Goal: Task Accomplishment & Management: Manage account settings

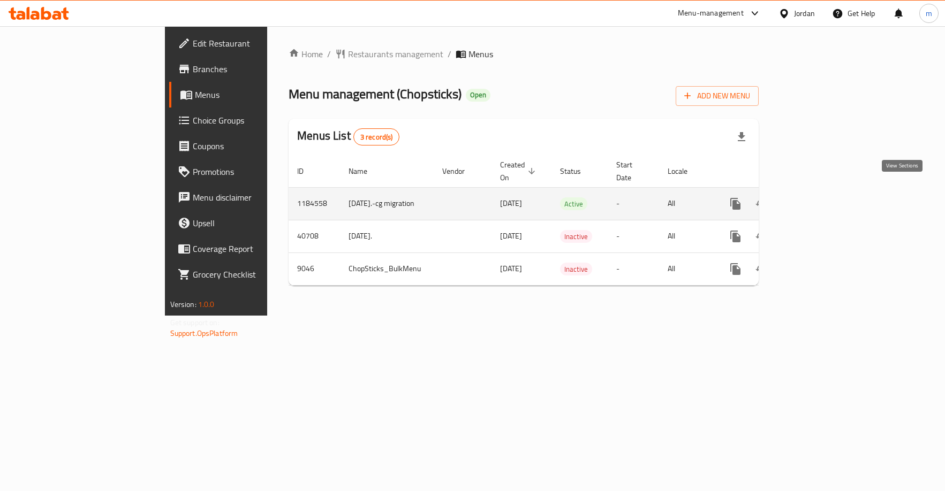
click at [818, 199] on icon "enhanced table" at bounding box center [813, 204] width 10 height 10
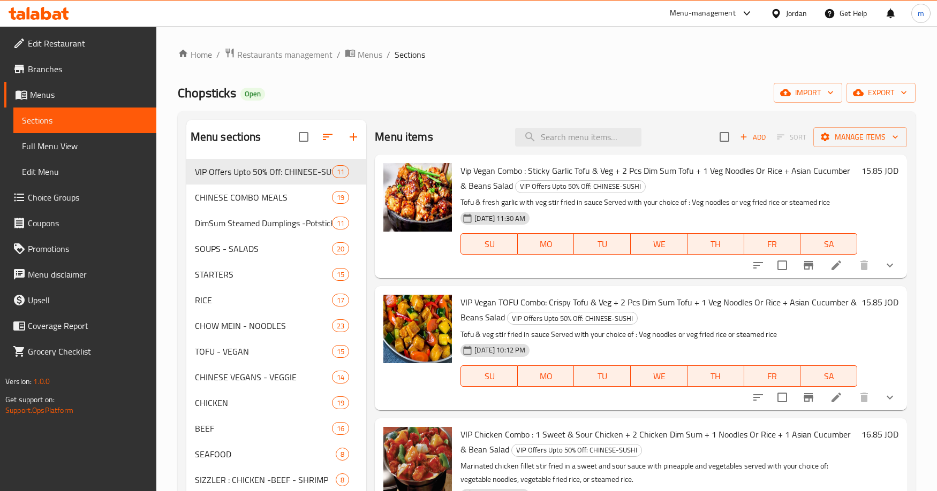
click at [73, 193] on span "Choice Groups" at bounding box center [88, 197] width 120 height 13
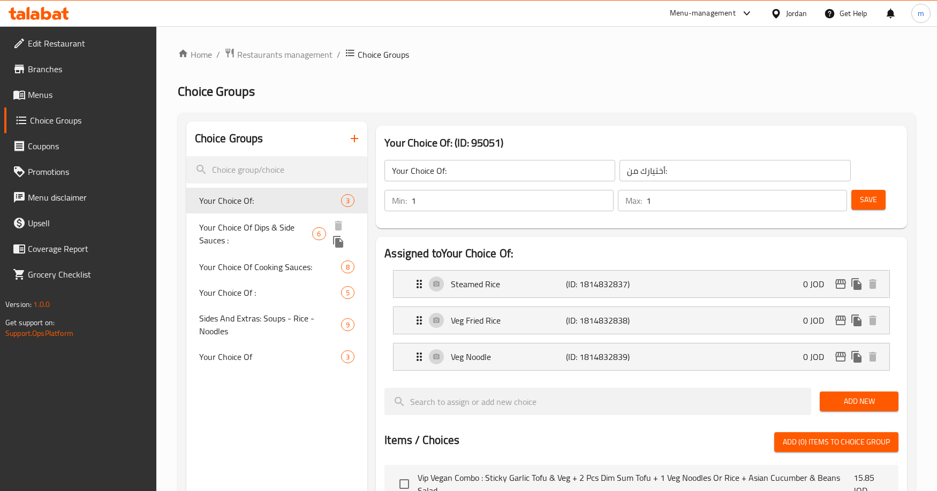
click at [259, 229] on span "Your Choice Of Dips & Side Sauces :" at bounding box center [255, 234] width 113 height 26
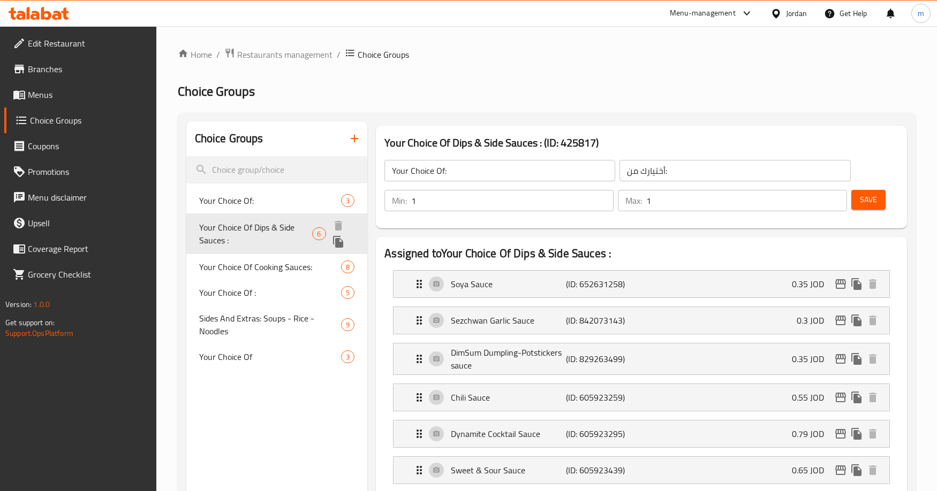
type input "Your Choice Of Dips & Side Sauces :"
type input "اختيارك من [DEMOGRAPHIC_DATA] والغموس:"
type input "0"
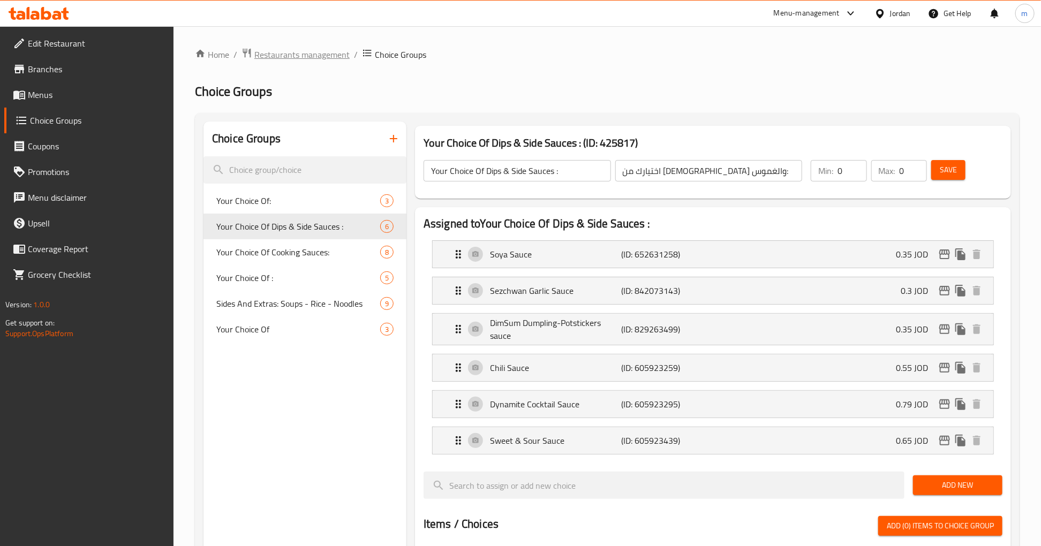
click at [298, 55] on span "Restaurants management" at bounding box center [301, 54] width 95 height 13
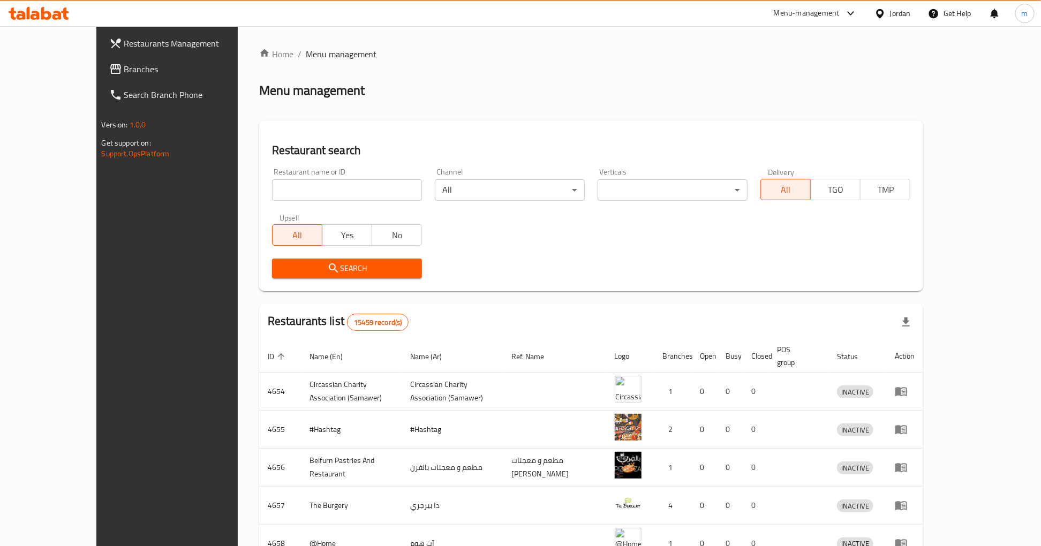
click at [124, 63] on span "Branches" at bounding box center [193, 69] width 138 height 13
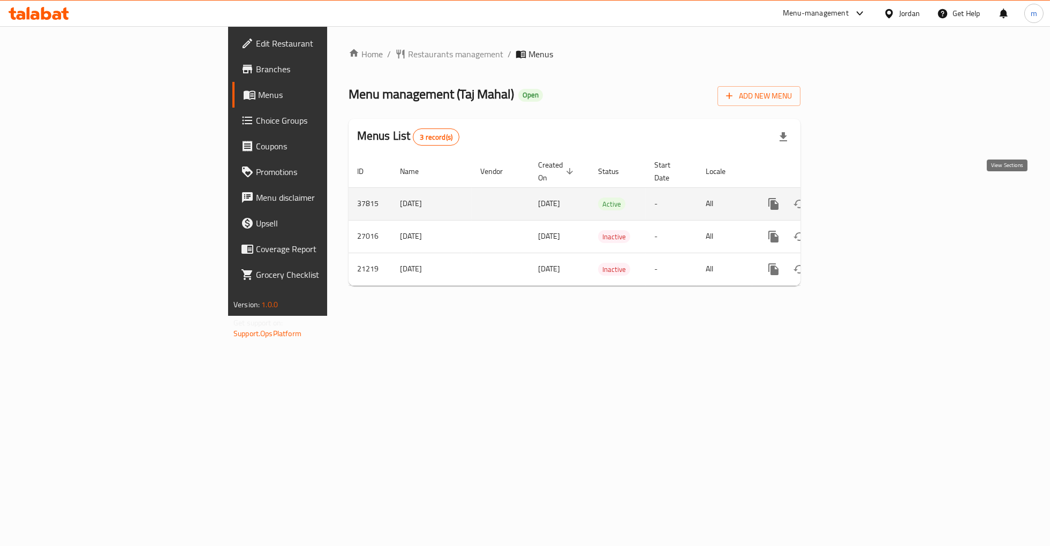
click at [857, 198] on icon "enhanced table" at bounding box center [850, 204] width 13 height 13
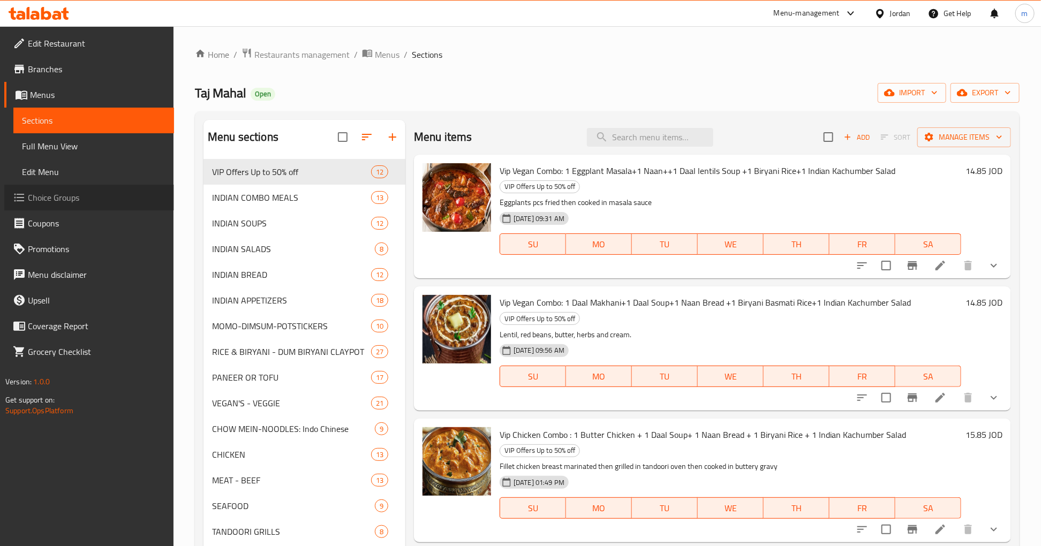
click at [72, 191] on span "Choice Groups" at bounding box center [97, 197] width 138 height 13
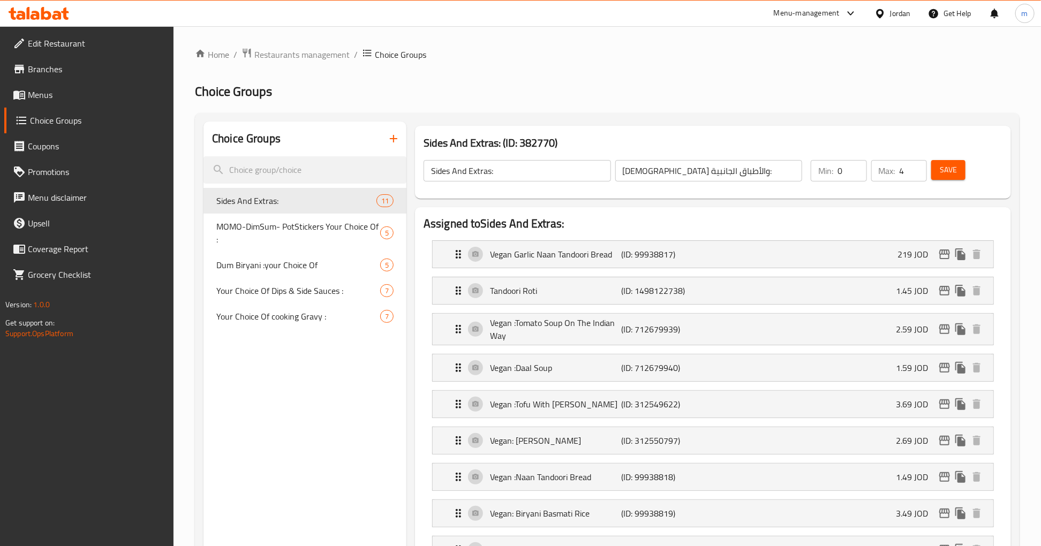
click at [65, 116] on span "Choice Groups" at bounding box center [97, 120] width 135 height 13
click at [269, 293] on span "Your Choice Of Dips & Side Sauces :" at bounding box center [282, 290] width 132 height 13
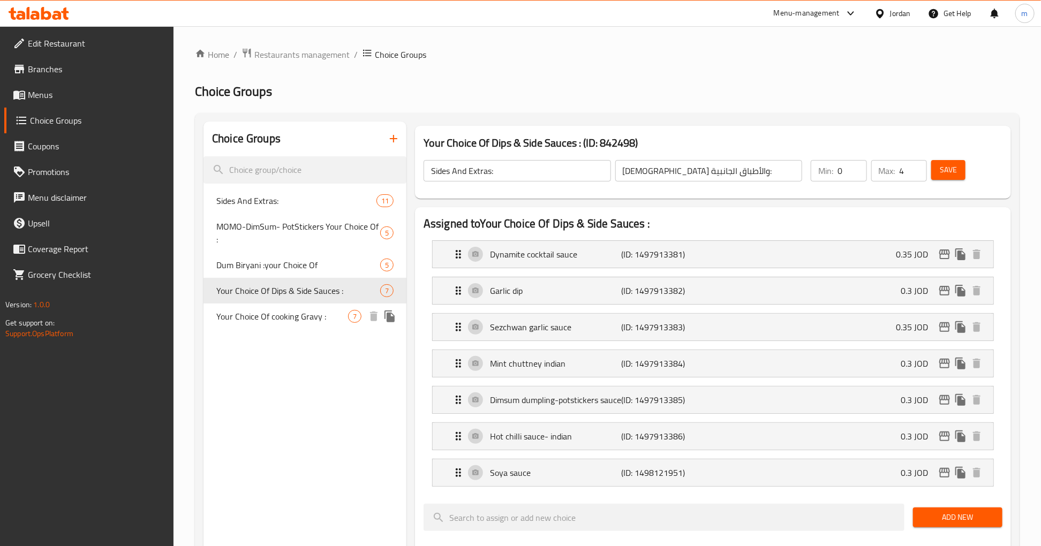
type input "Your Choice Of Dips & Side Sauces :"
type input "اختيارك من الصوصات الجانبية والديب :"
type input "6"
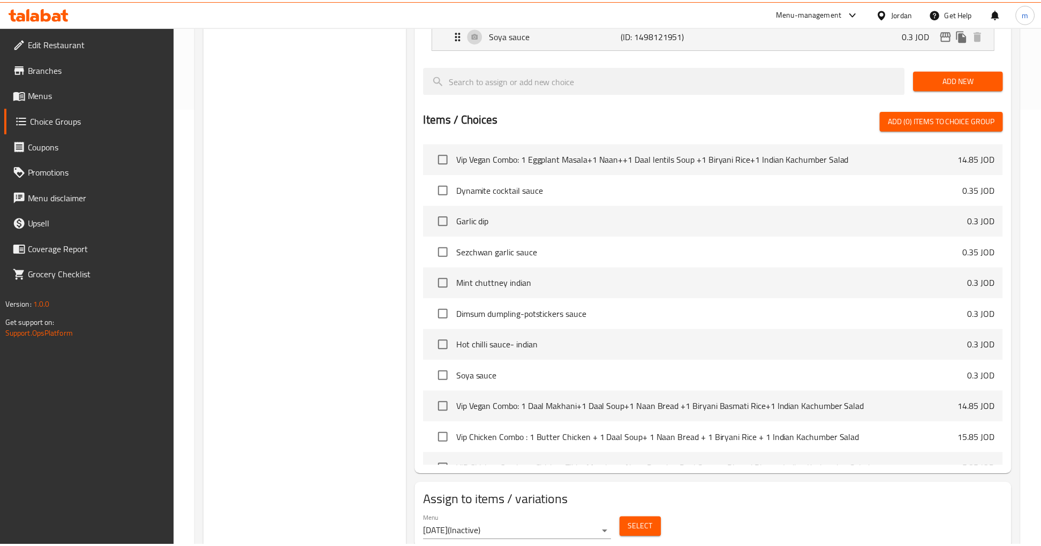
scroll to position [476, 0]
